Goal: Information Seeking & Learning: Learn about a topic

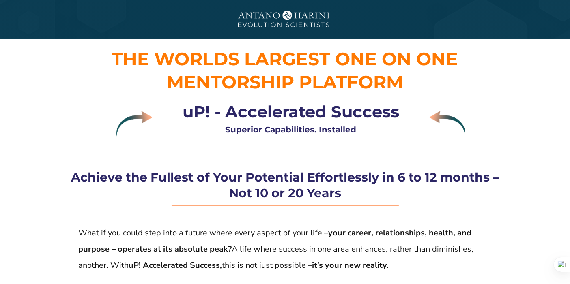
click at [331, 183] on strong "Achieve the Fullest of Your Potential Effortlessly in 6 to 12 months – Not 10 o…" at bounding box center [285, 185] width 428 height 31
click at [335, 115] on strong "uP! - Accelerated Success" at bounding box center [291, 112] width 217 height 20
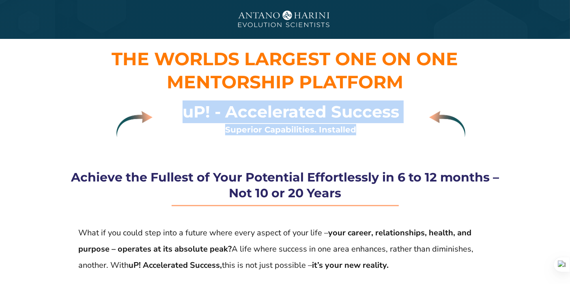
drag, startPoint x: 185, startPoint y: 115, endPoint x: 353, endPoint y: 129, distance: 168.5
click at [353, 129] on div "uP! - Accelerated Success Superior Capabilities. Installed" at bounding box center [291, 123] width 265 height 59
copy div "uP! - Accelerated Success Superior Capabilities. Installed"
